Goal: Transaction & Acquisition: Purchase product/service

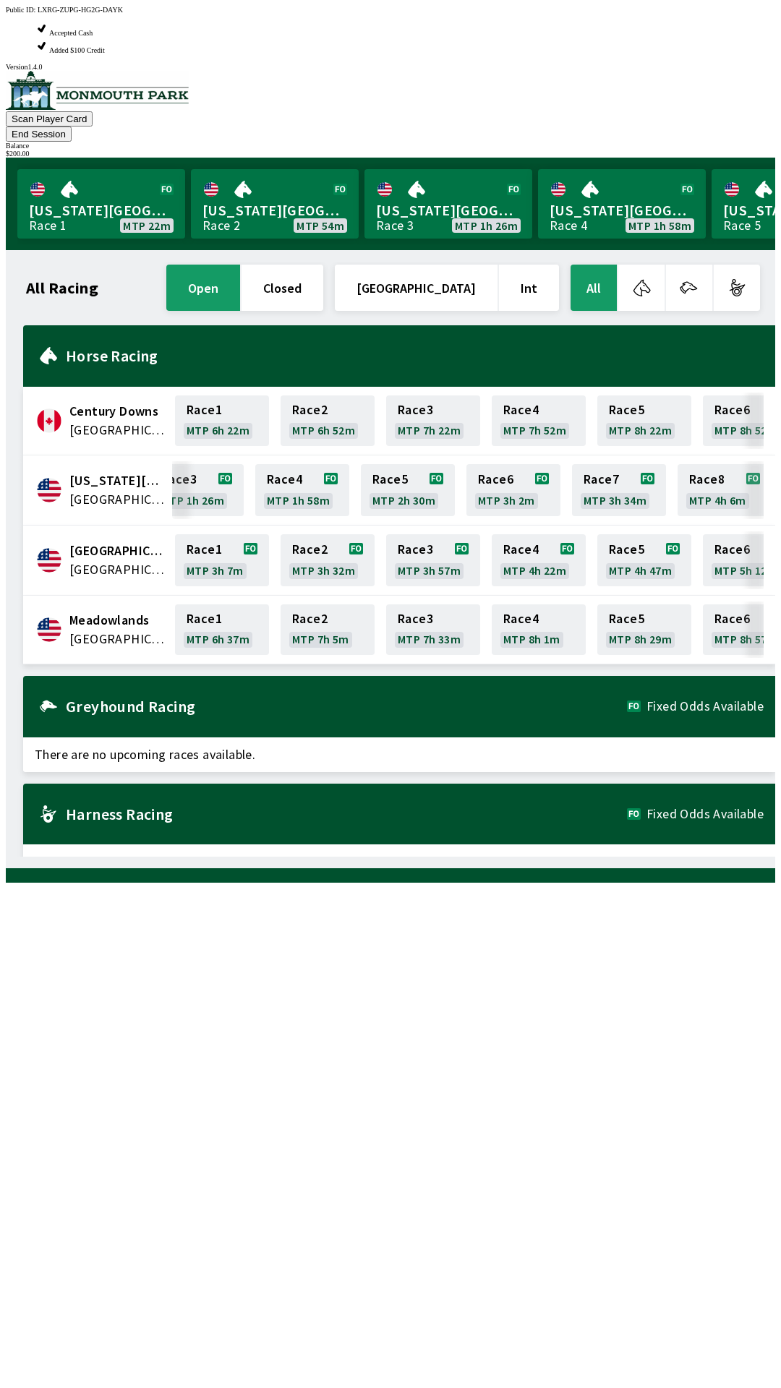
scroll to position [0, 236]
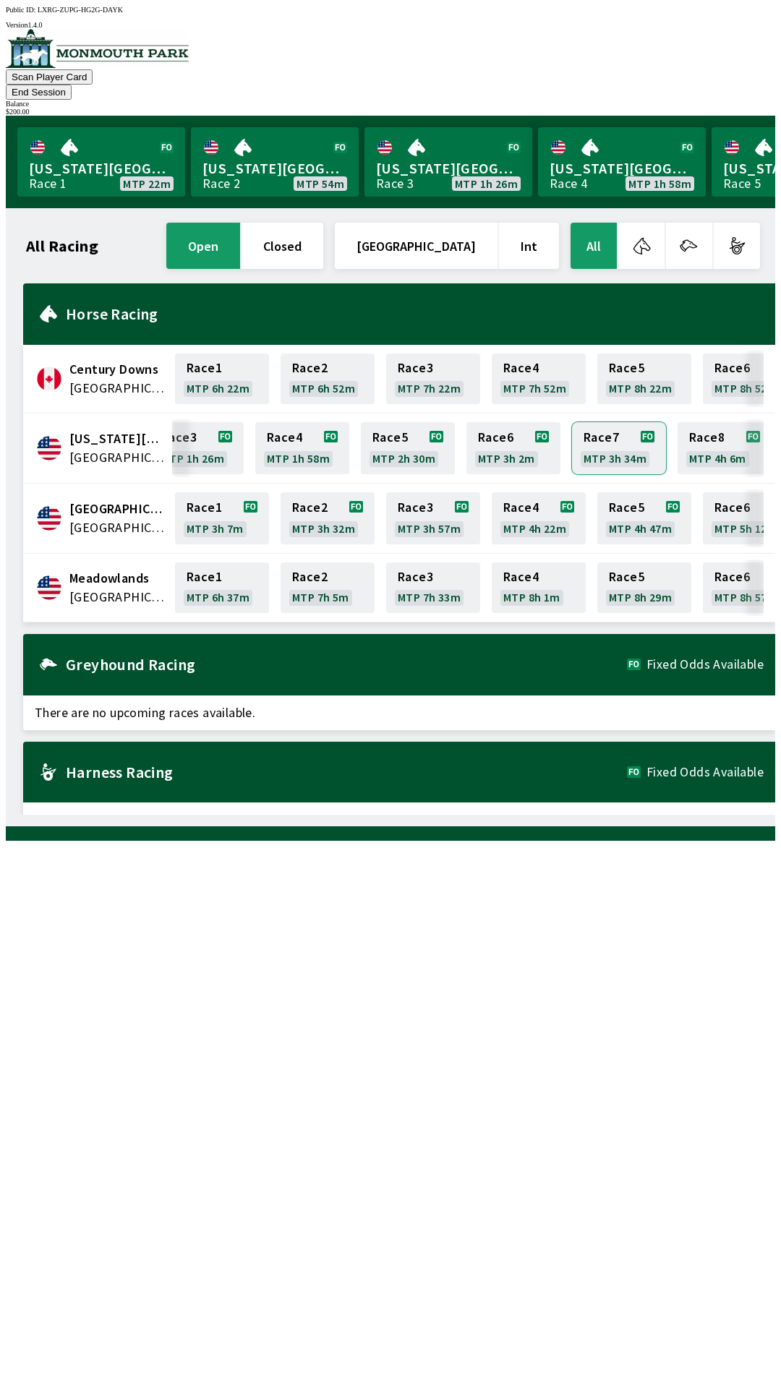
click at [624, 422] on link "Race 7 MTP 3h 34m" at bounding box center [619, 448] width 94 height 52
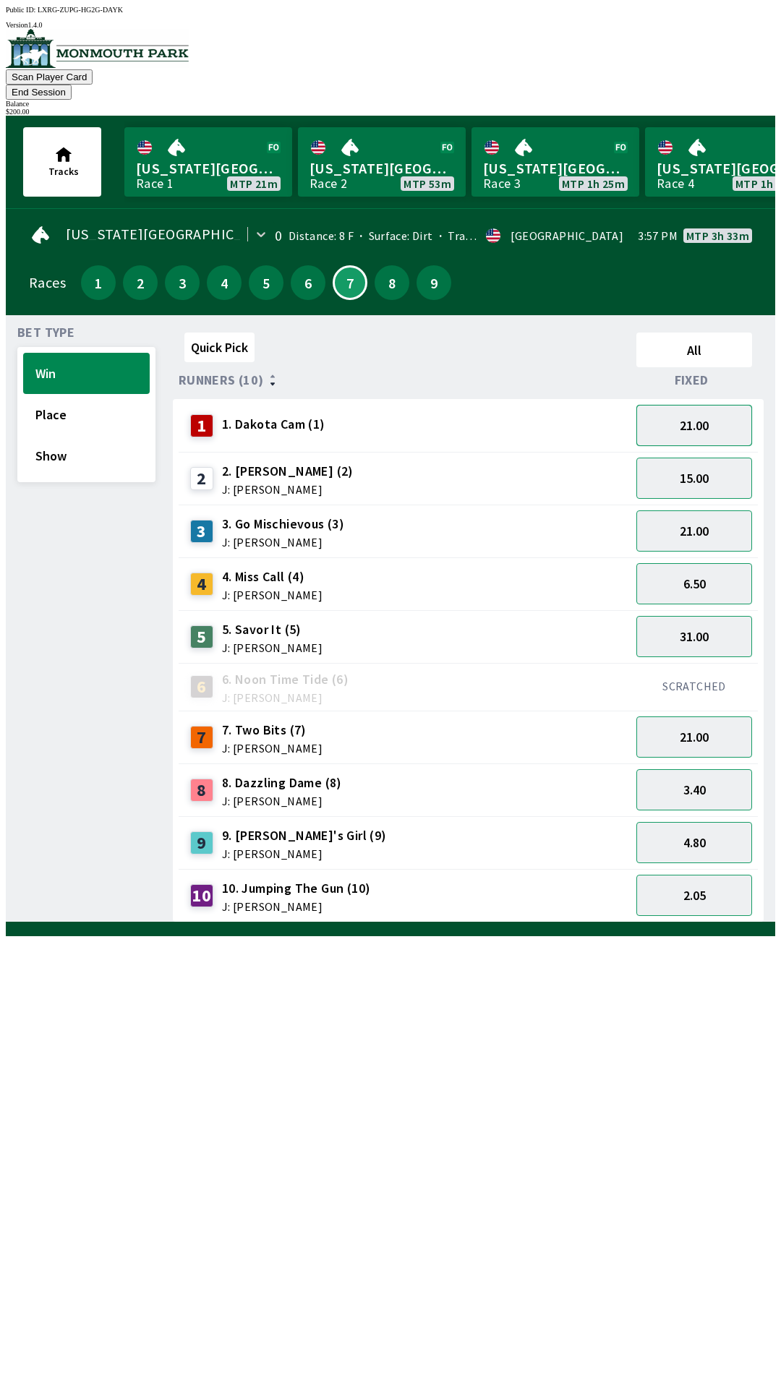
click at [705, 405] on button "21.00" at bounding box center [694, 425] width 116 height 41
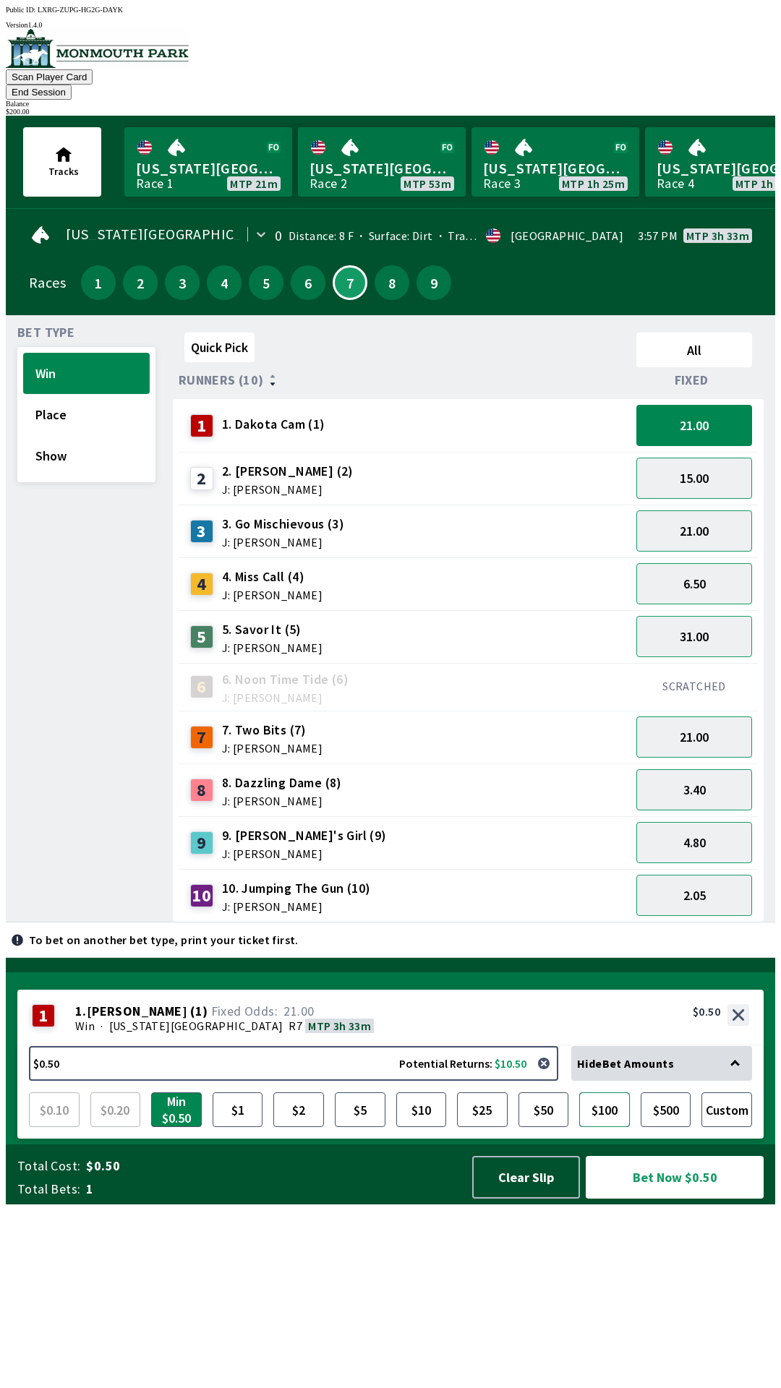
click at [601, 1127] on button "$100" at bounding box center [604, 1110] width 51 height 35
click at [680, 1199] on button "Bet Now $100.00" at bounding box center [675, 1177] width 178 height 43
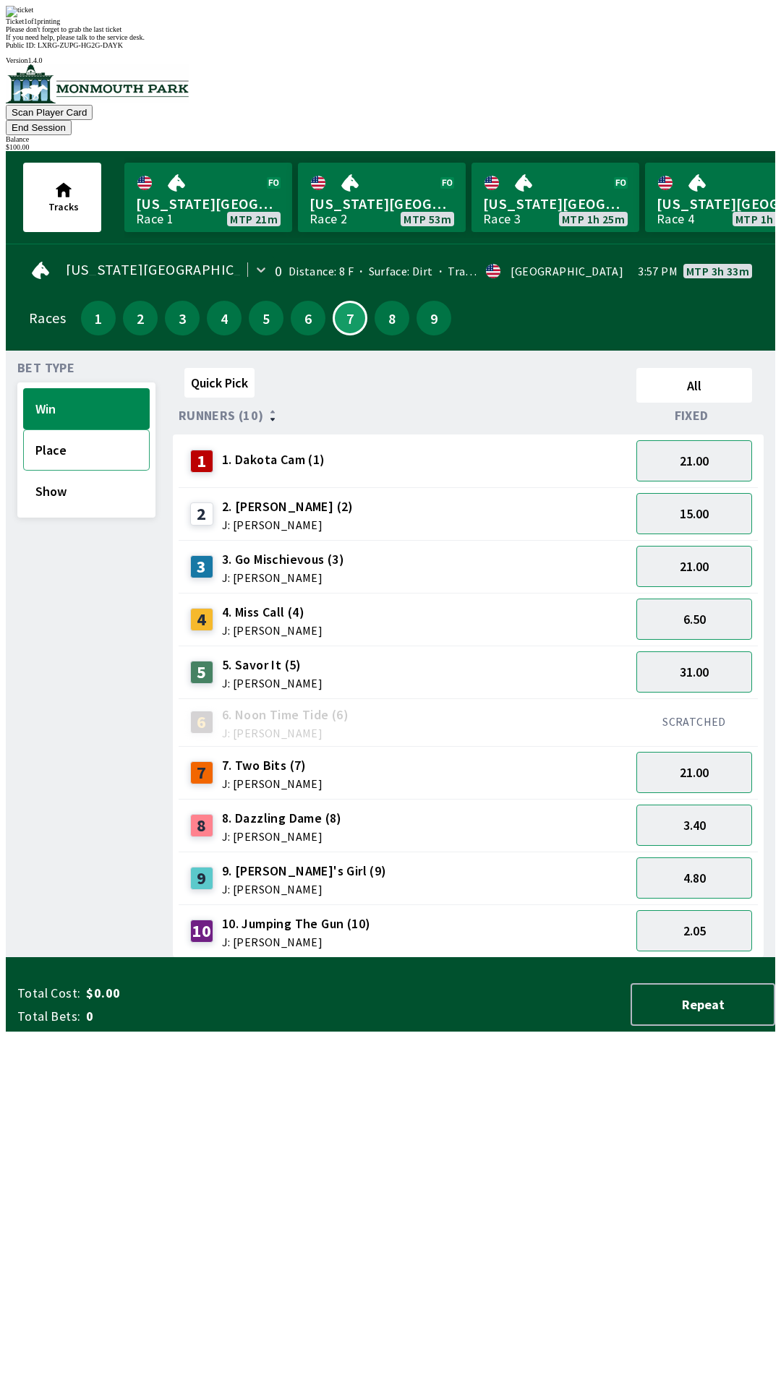
click at [62, 429] on button "Place" at bounding box center [86, 449] width 127 height 41
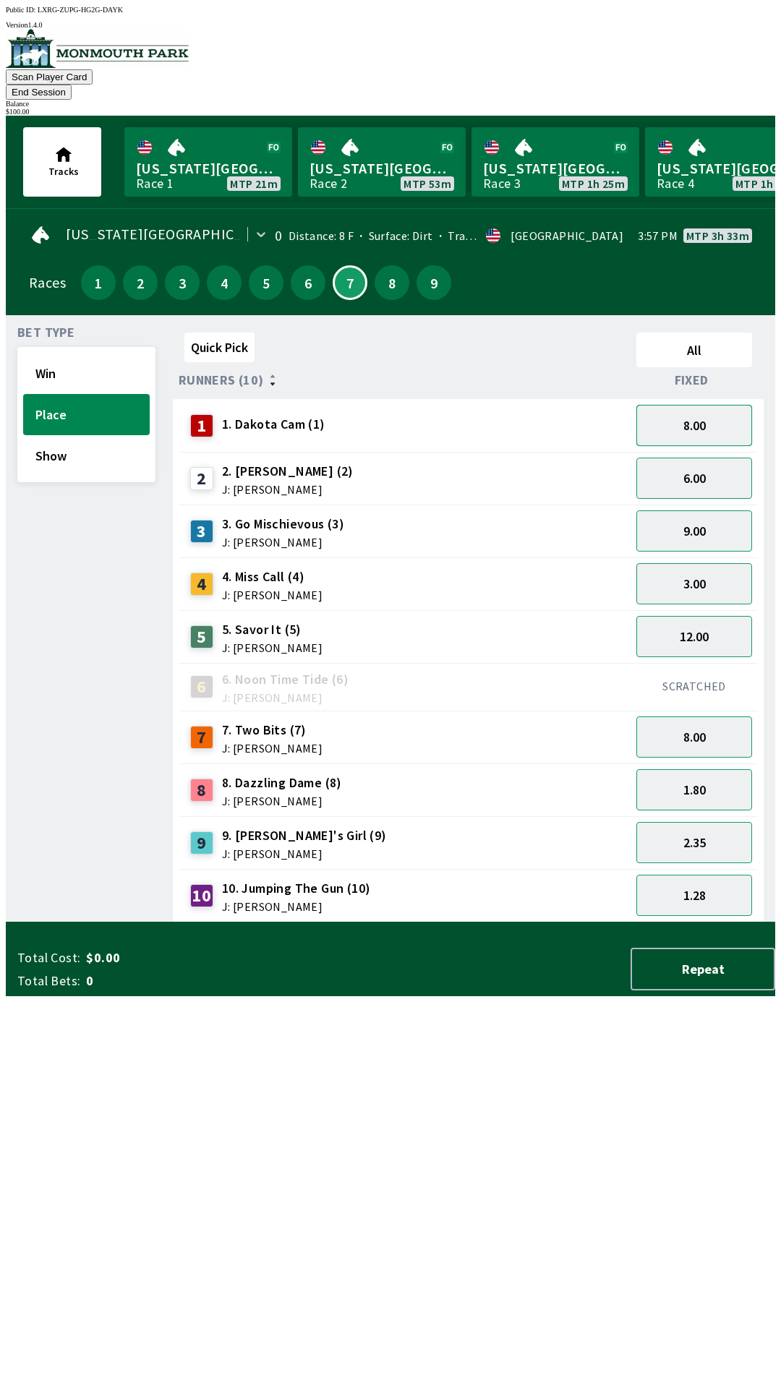
click at [712, 414] on button "8.00" at bounding box center [694, 425] width 116 height 41
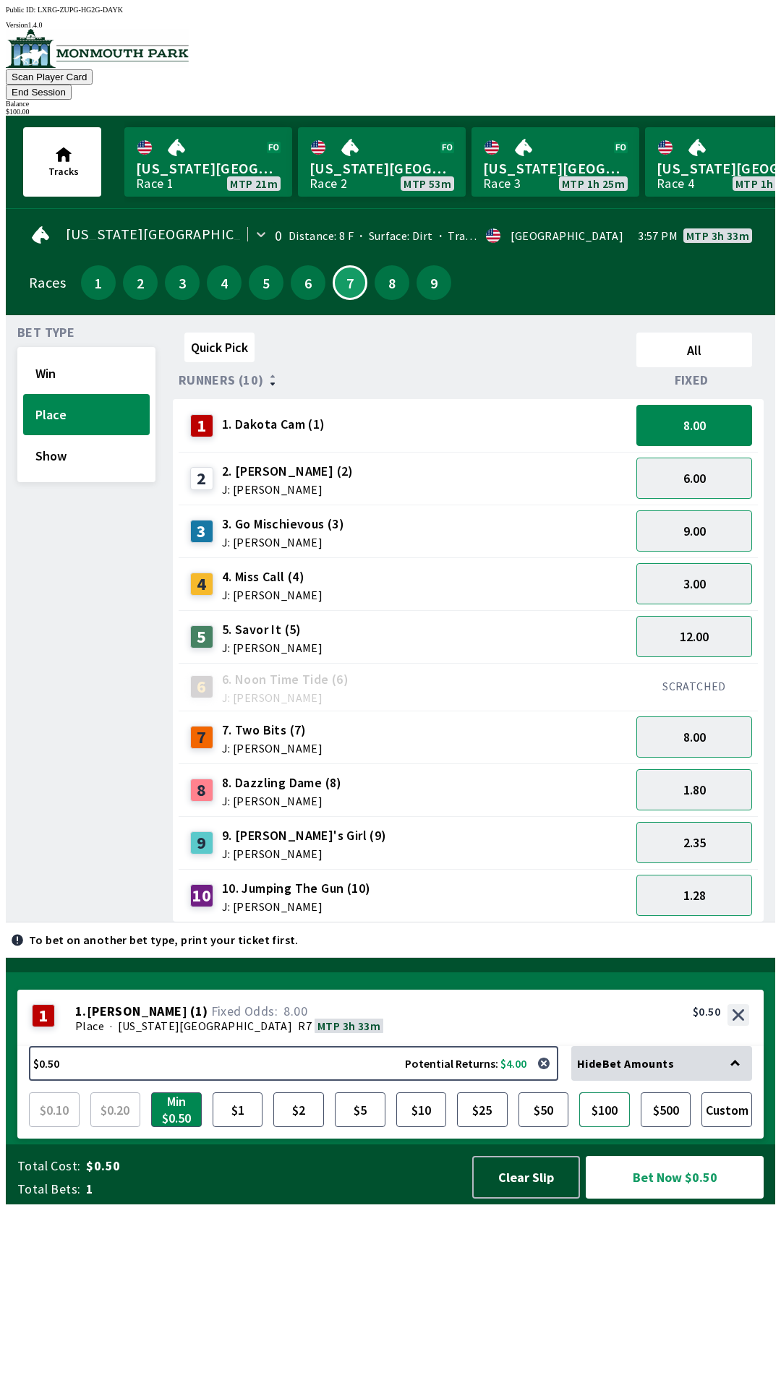
click at [611, 1127] on button "$100" at bounding box center [604, 1110] width 51 height 35
click at [689, 1199] on button "Bet Now $100.00" at bounding box center [675, 1177] width 178 height 43
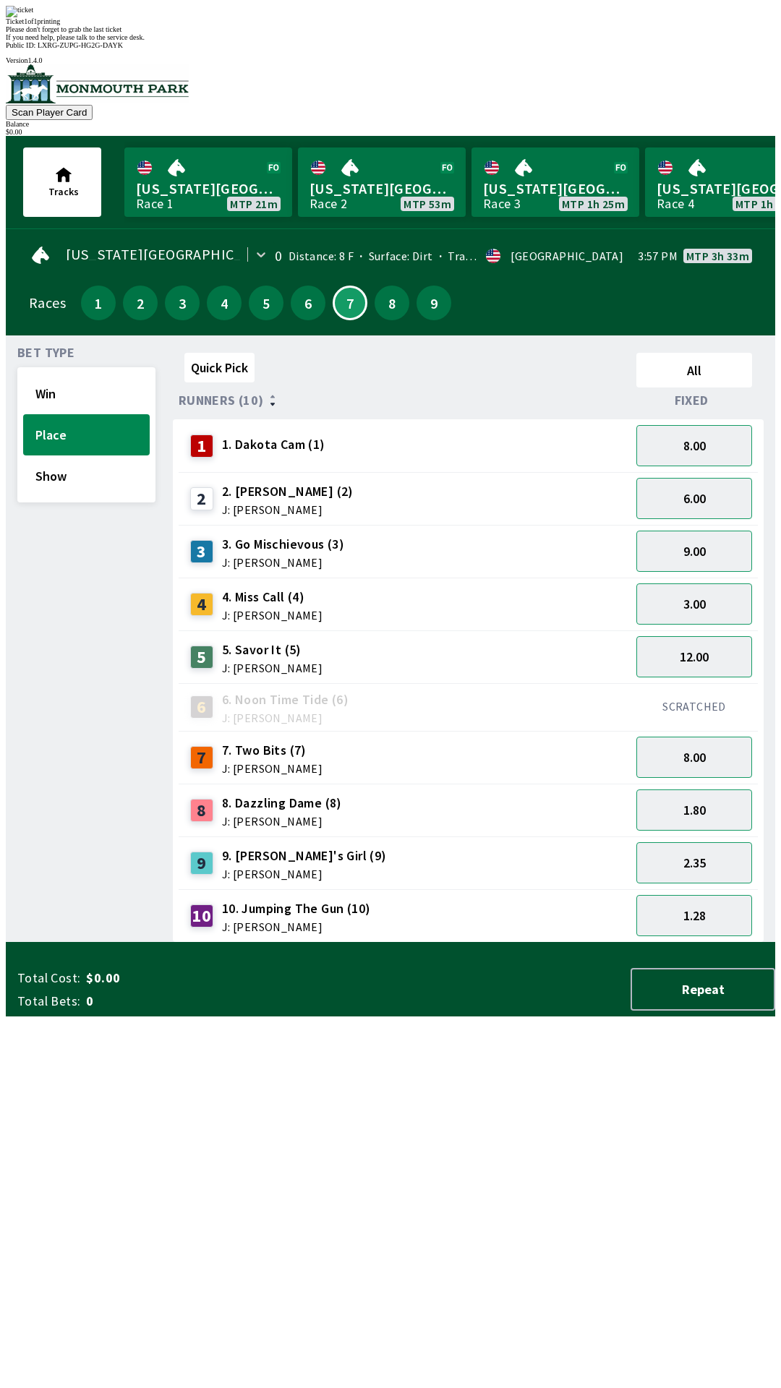
click at [375, 943] on div "Quick Pick All Runners (10) Fixed 1 1. [PERSON_NAME] (1) 8.00 2 2. [PERSON_NAME…" at bounding box center [474, 645] width 602 height 596
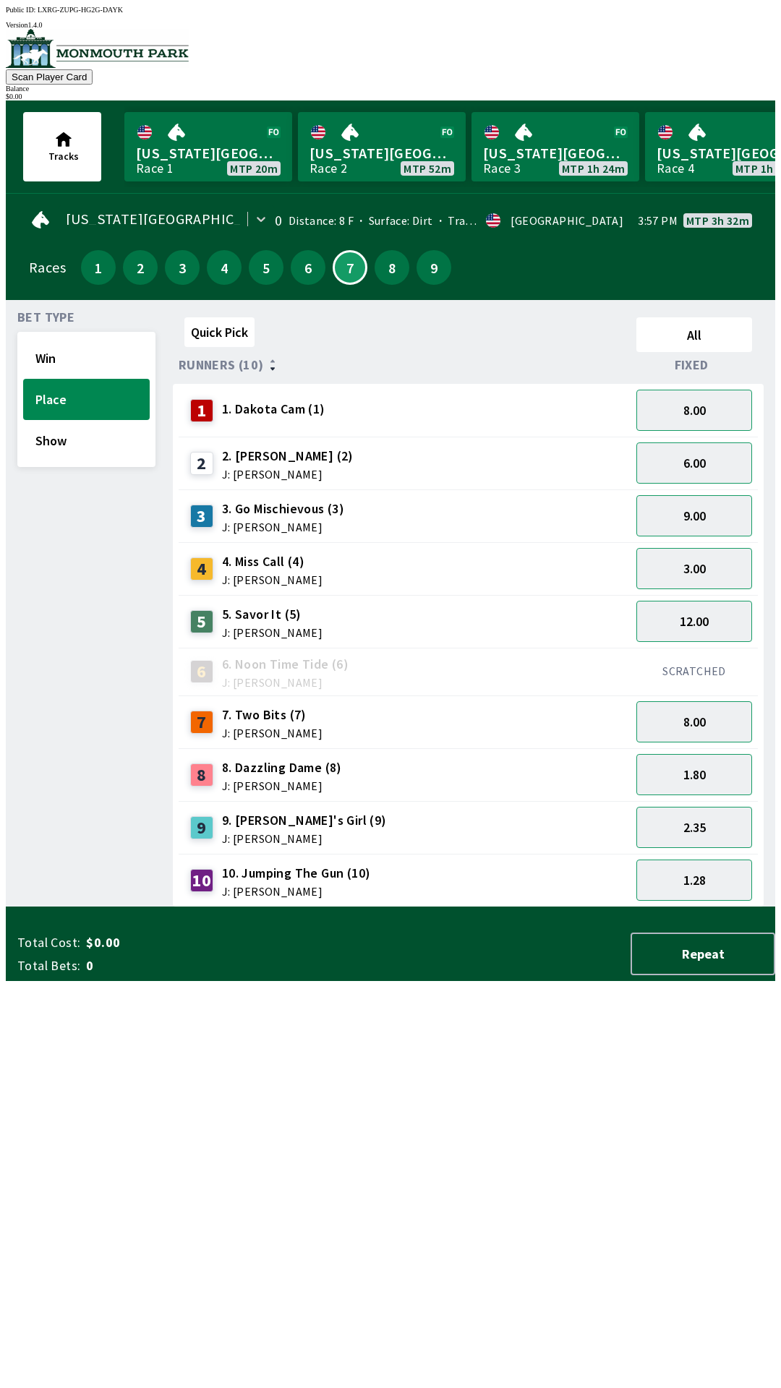
click at [510, 660] on div "6 6. Noon Time Tide (6) J: [PERSON_NAME]" at bounding box center [404, 672] width 440 height 36
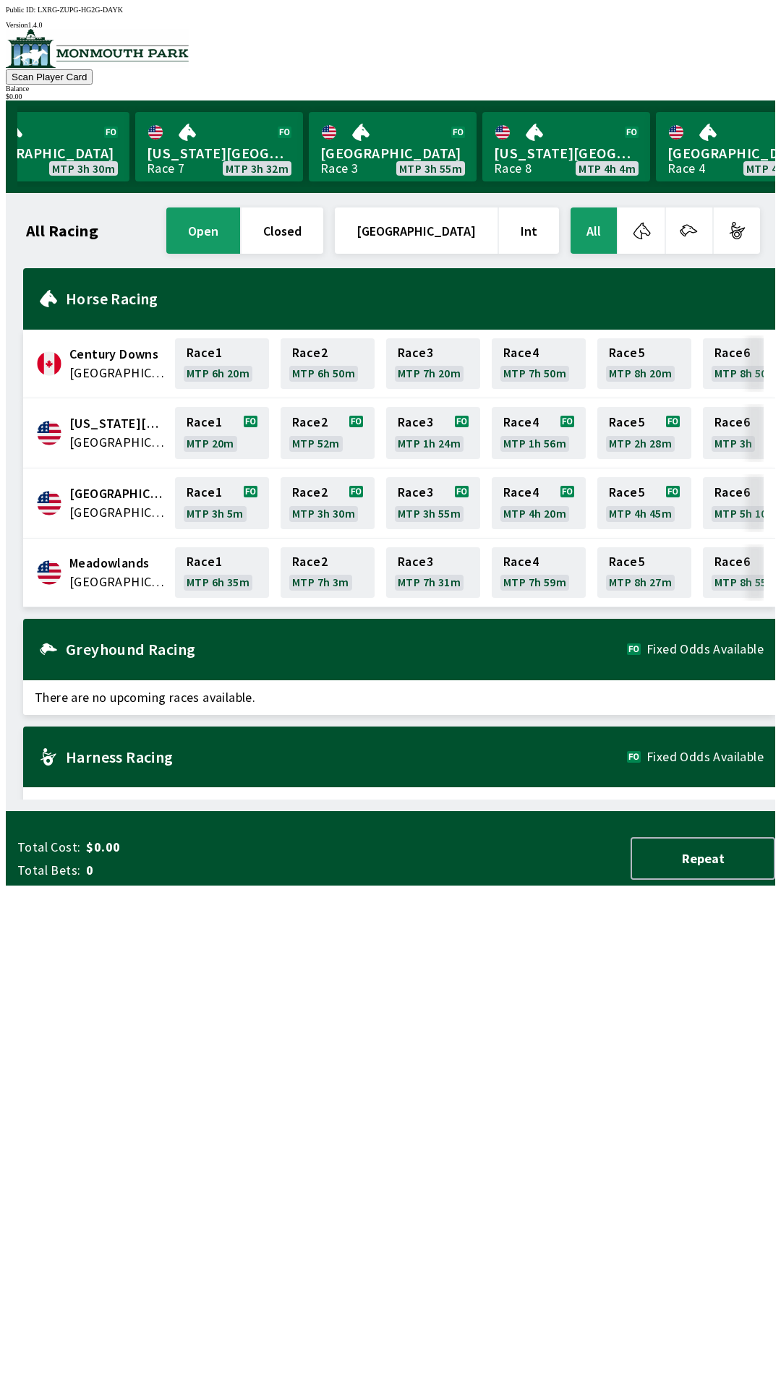
scroll to position [0, 1307]
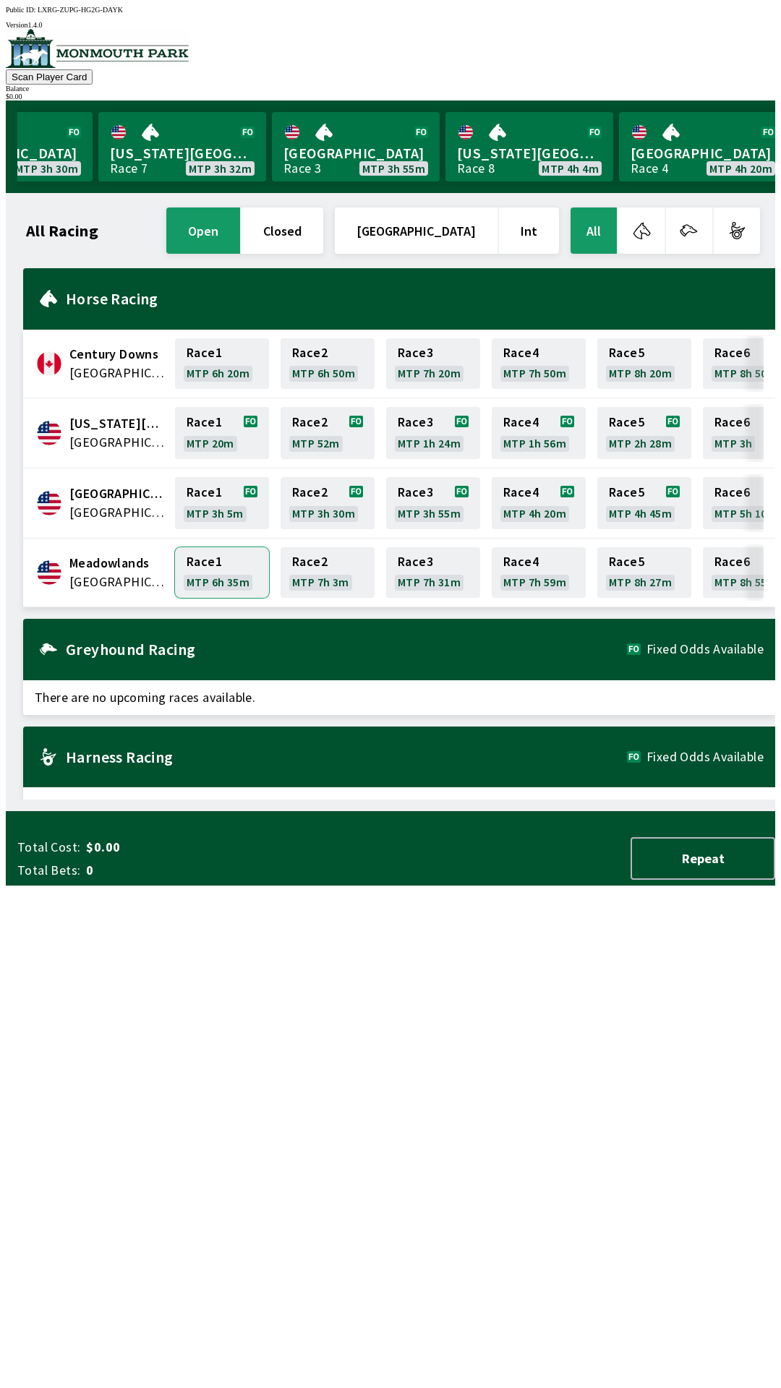
click at [218, 562] on link "Race 1 MTP 6h 35m" at bounding box center [222, 572] width 94 height 51
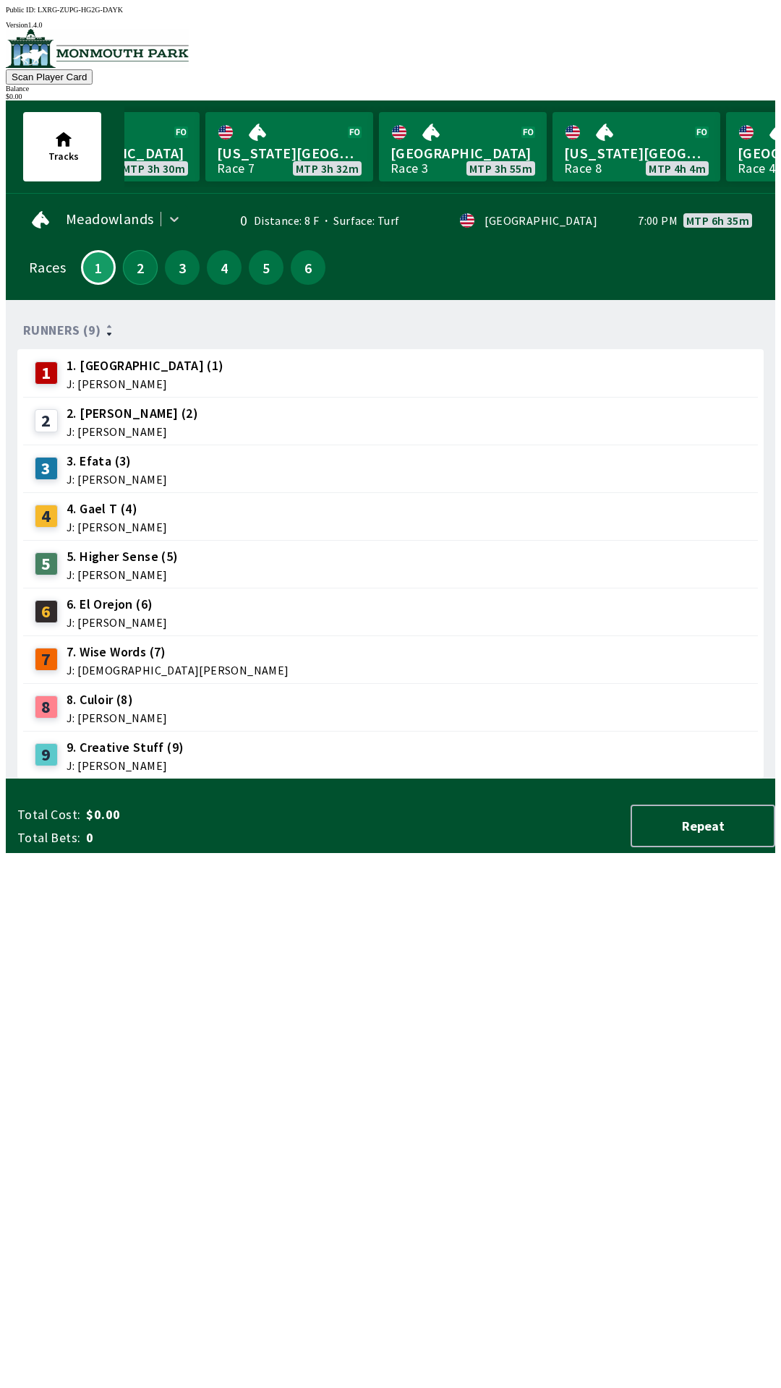
click at [131, 264] on button "2" at bounding box center [140, 267] width 35 height 35
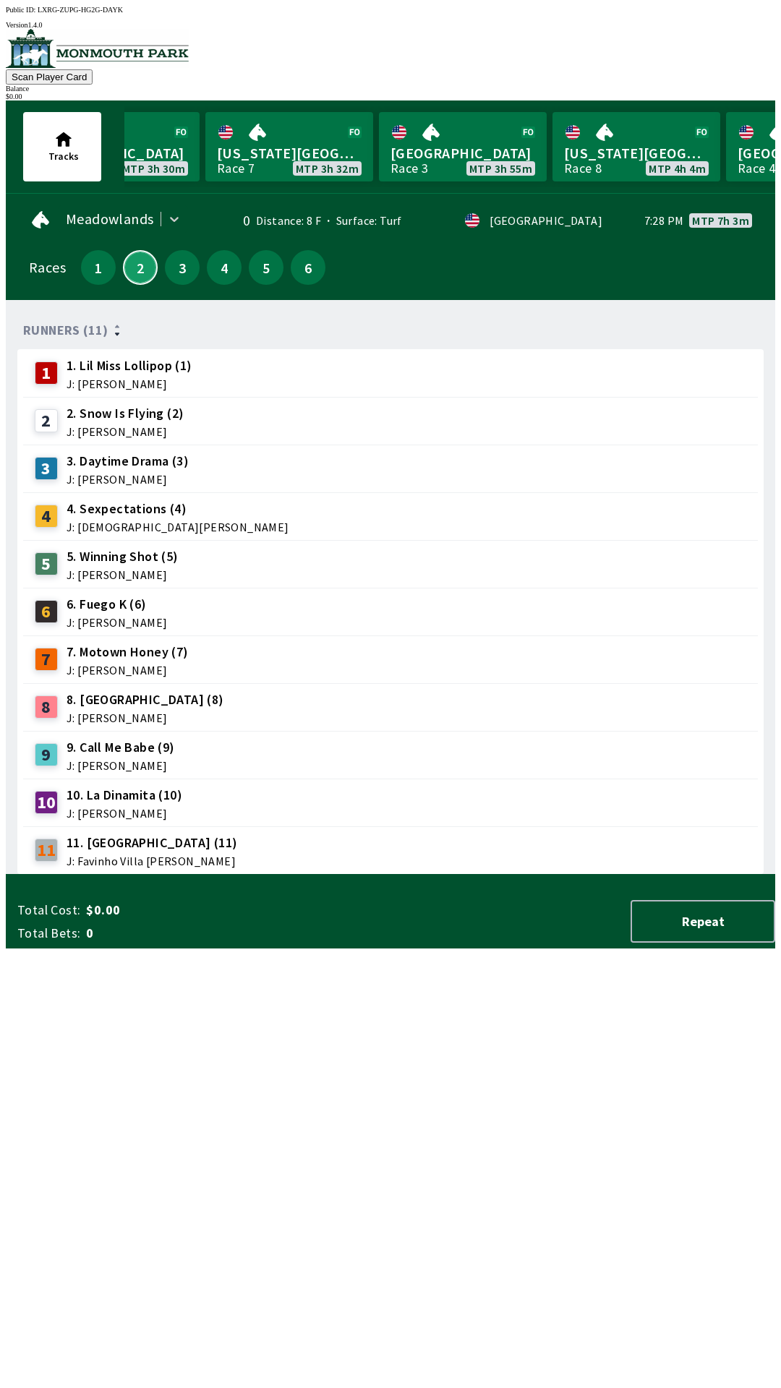
scroll to position [1, 0]
click at [186, 257] on button "3" at bounding box center [182, 266] width 35 height 35
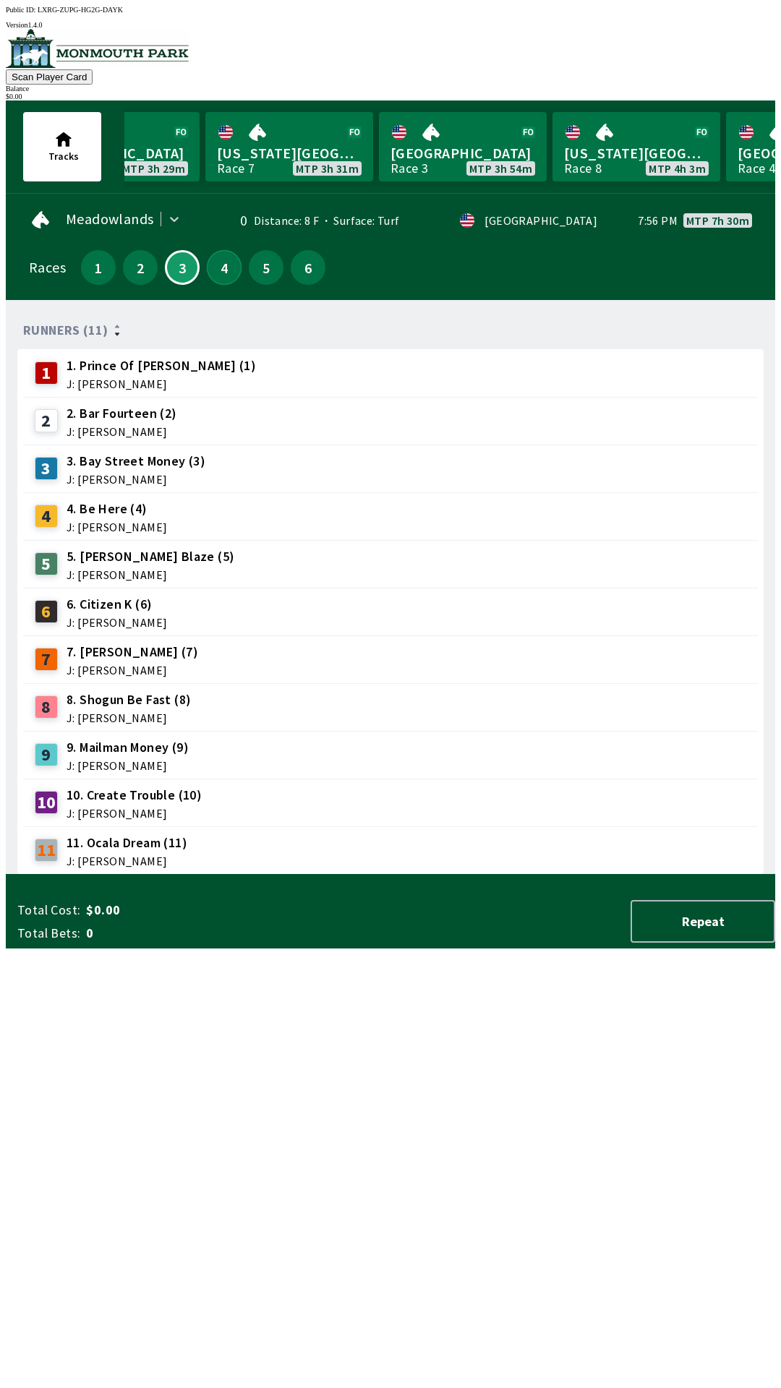
click at [218, 261] on button "4" at bounding box center [224, 267] width 35 height 35
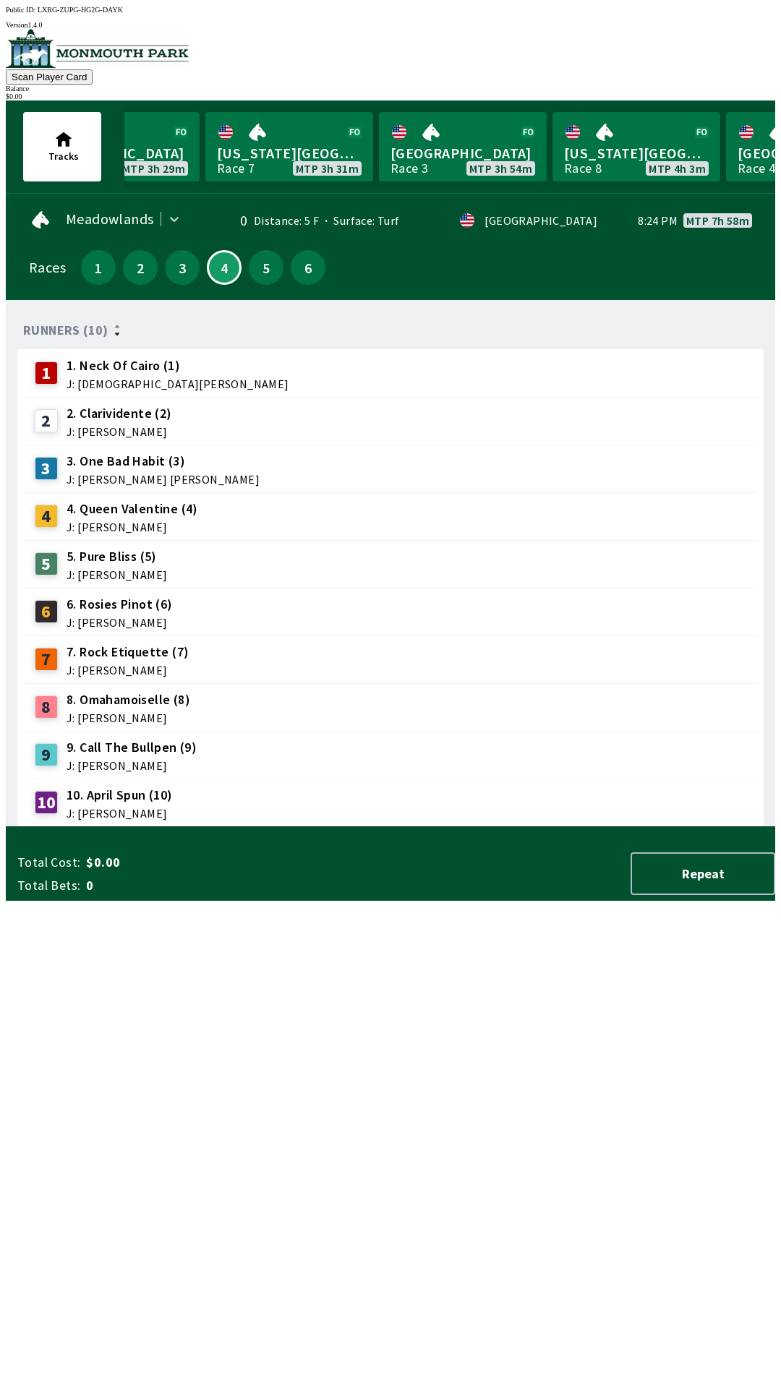
click at [236, 468] on div "3 3. One Bad Habit (3) J: [PERSON_NAME] [PERSON_NAME]" at bounding box center [390, 468] width 723 height 36
click at [176, 259] on button "3" at bounding box center [182, 267] width 35 height 35
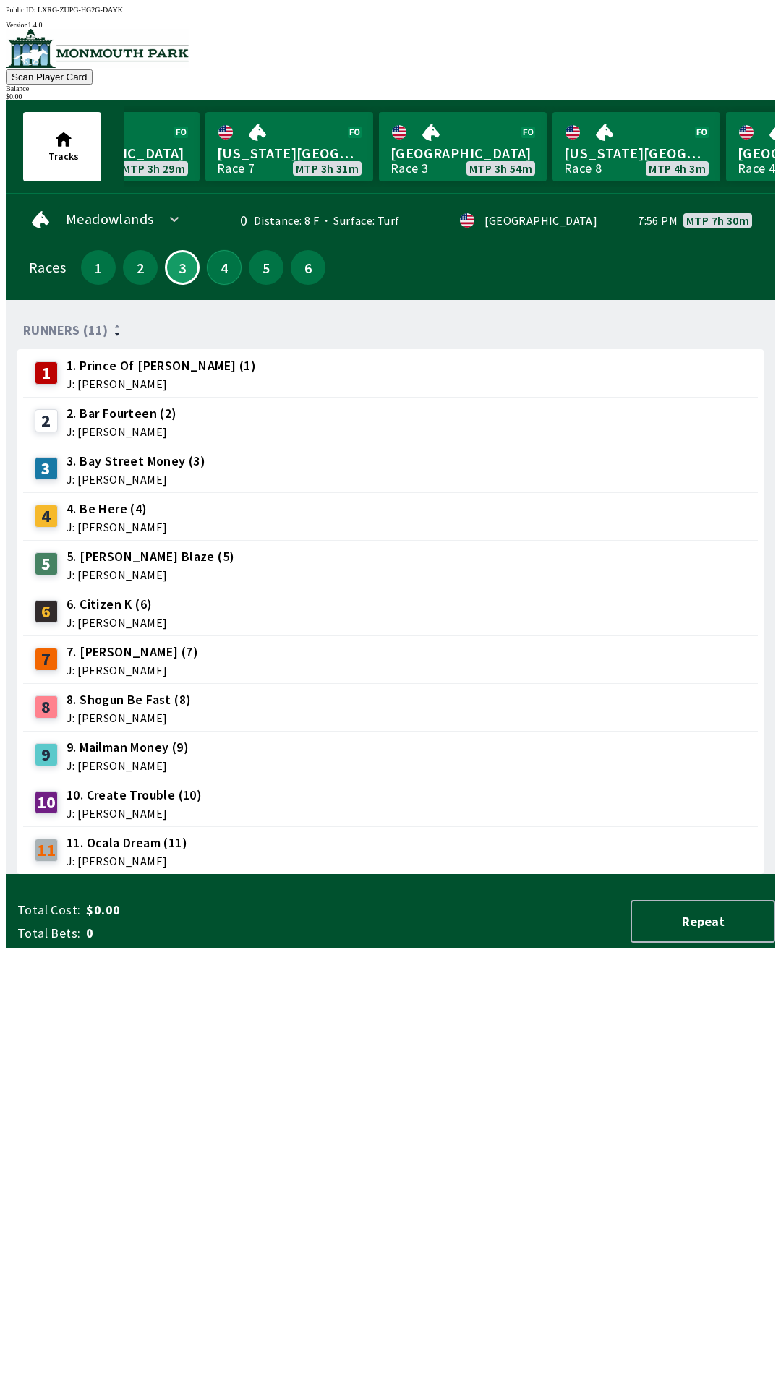
click at [226, 260] on button "4" at bounding box center [224, 267] width 35 height 35
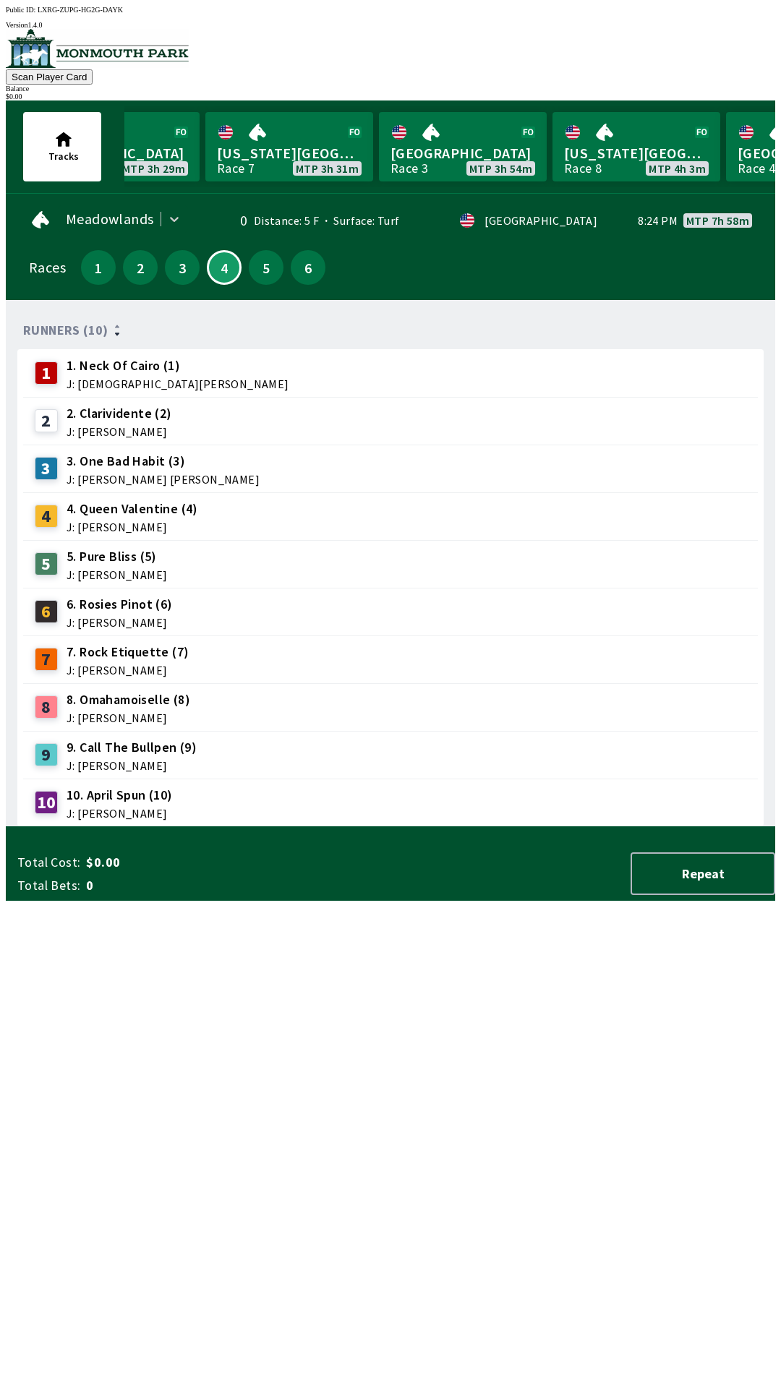
click at [128, 617] on span "J: [PERSON_NAME]" at bounding box center [120, 623] width 106 height 12
click at [247, 152] on link "[US_STATE] Park Race 7 MTP 3h 30m" at bounding box center [289, 146] width 168 height 69
